Goal: Complete application form

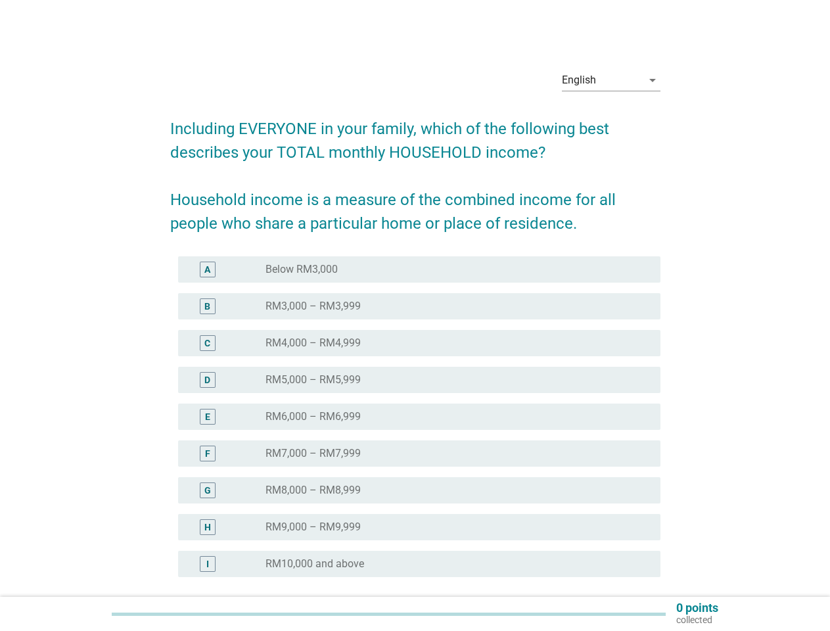
click at [415, 340] on div "radio_button_unchecked RM4,000 – RM4,999" at bounding box center [452, 342] width 374 height 13
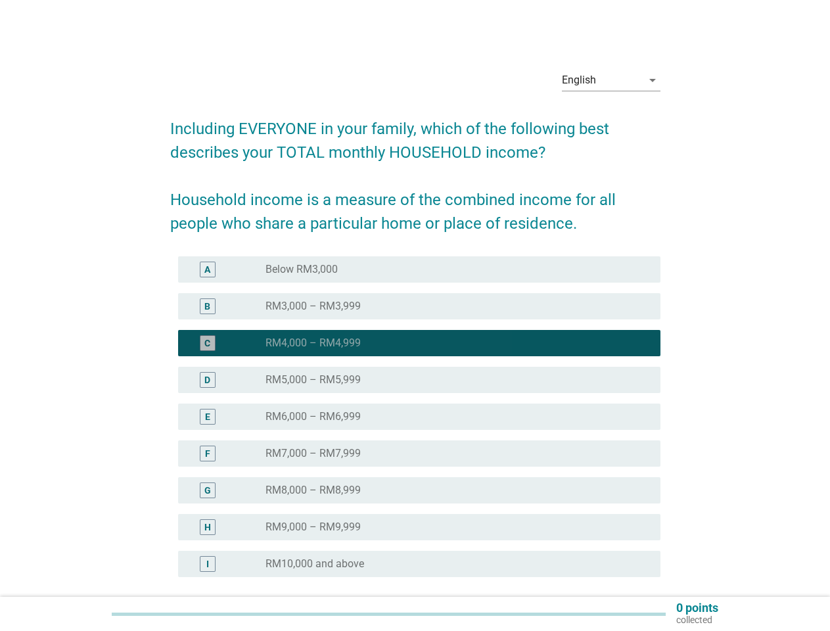
click at [611, 80] on div "English" at bounding box center [602, 80] width 80 height 21
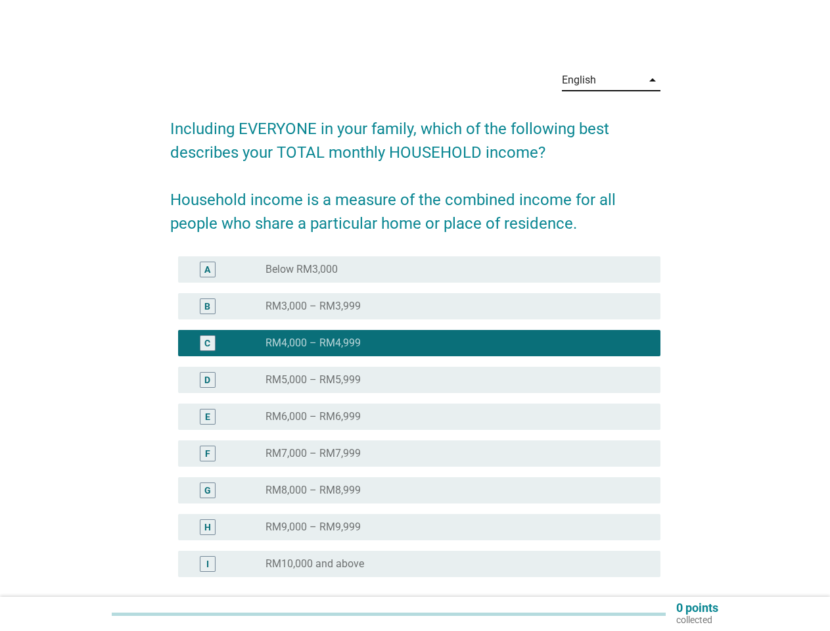
click at [415, 424] on div "E radio_button_unchecked RM6,000 – RM6,999" at bounding box center [419, 416] width 482 height 26
click at [415, 417] on div "radio_button_unchecked RM6,000 – RM6,999" at bounding box center [452, 416] width 374 height 13
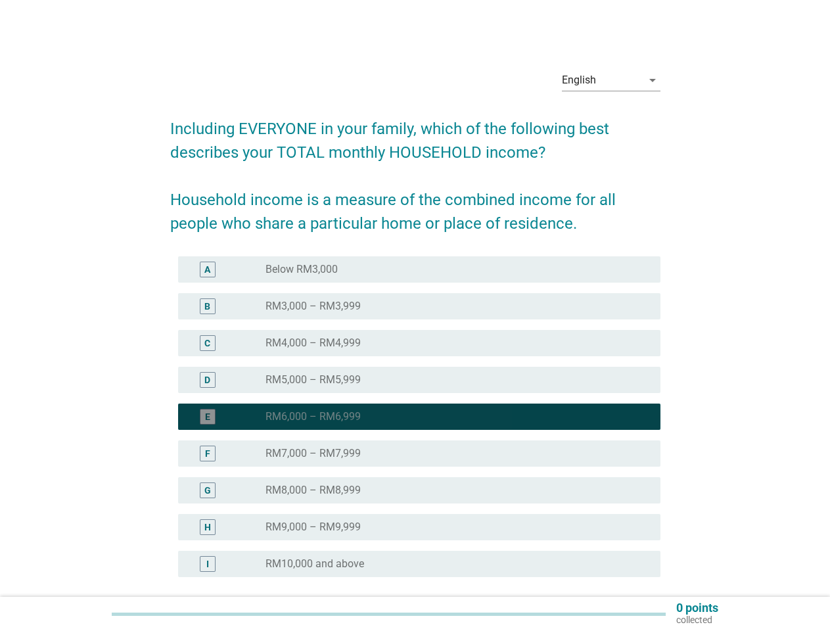
click at [419, 269] on div "radio_button_unchecked Below RM3,000" at bounding box center [452, 269] width 374 height 13
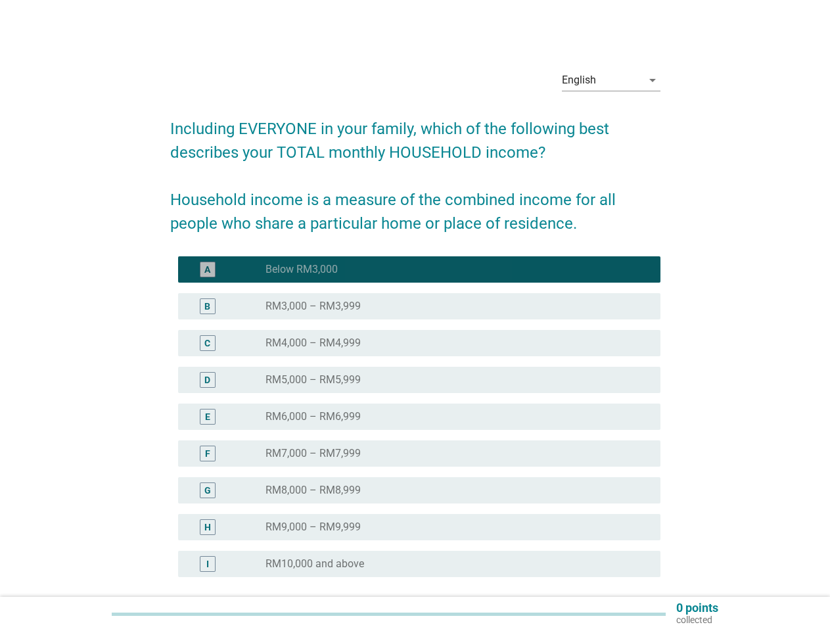
click at [302, 269] on label "Below RM3,000" at bounding box center [301, 269] width 72 height 13
click at [419, 306] on div "radio_button_unchecked RM3,000 – RM3,999" at bounding box center [452, 306] width 374 height 13
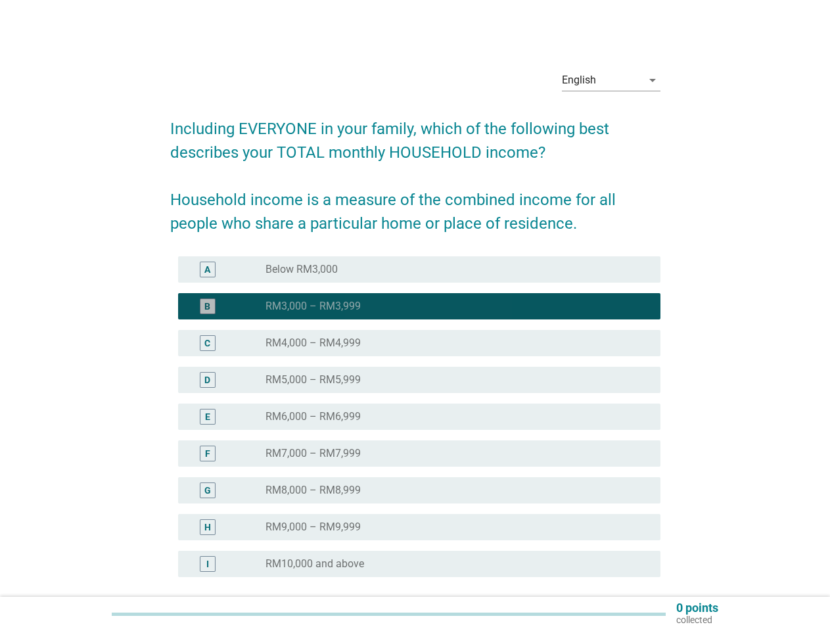
click at [313, 306] on label "RM3,000 – RM3,999" at bounding box center [312, 306] width 95 height 13
click at [419, 343] on div "radio_button_unchecked RM4,000 – RM4,999" at bounding box center [452, 342] width 374 height 13
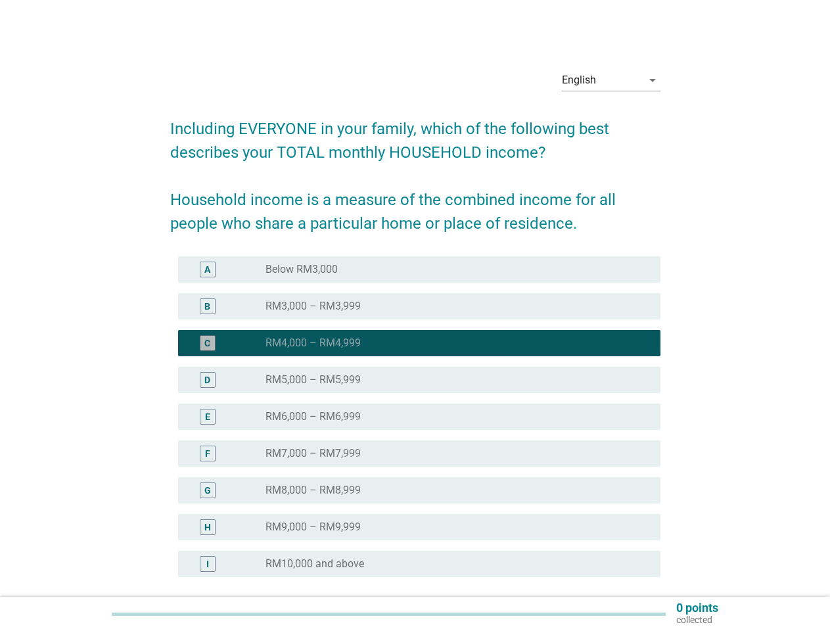
click at [313, 343] on label "RM4,000 – RM4,999" at bounding box center [312, 342] width 95 height 13
